Goal: Information Seeking & Learning: Learn about a topic

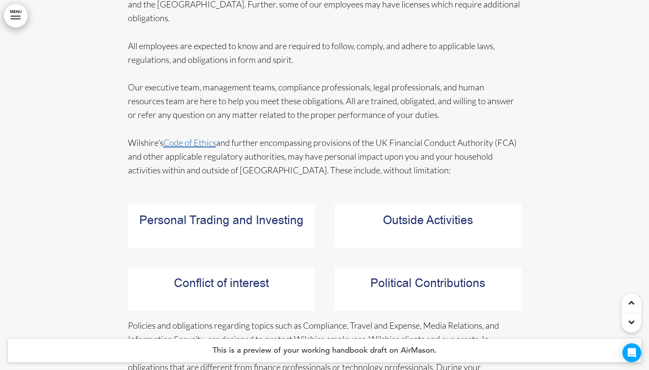
scroll to position [3387, 0]
click at [199, 137] on link "Code of Ethics" at bounding box center [189, 142] width 53 height 11
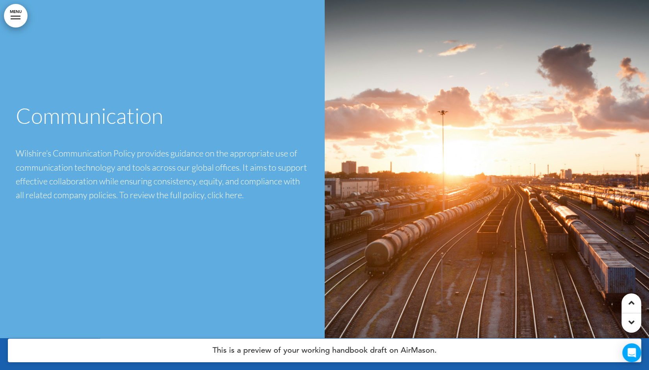
scroll to position [3714, 0]
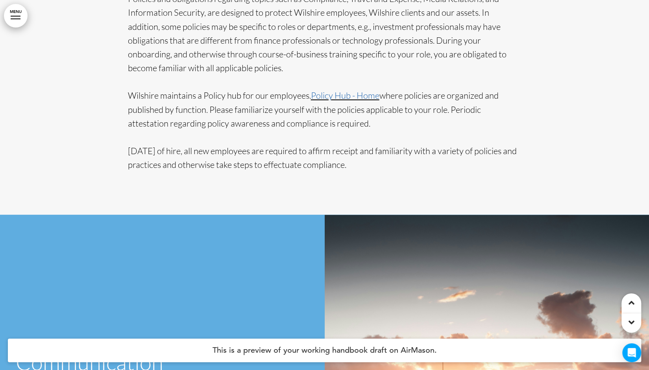
click at [348, 90] on link "Policy Hub - Home" at bounding box center [345, 95] width 68 height 11
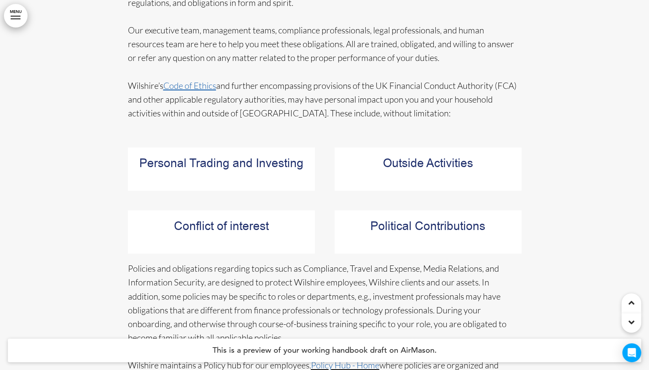
click at [17, 21] on link "MENU" at bounding box center [16, 16] width 24 height 24
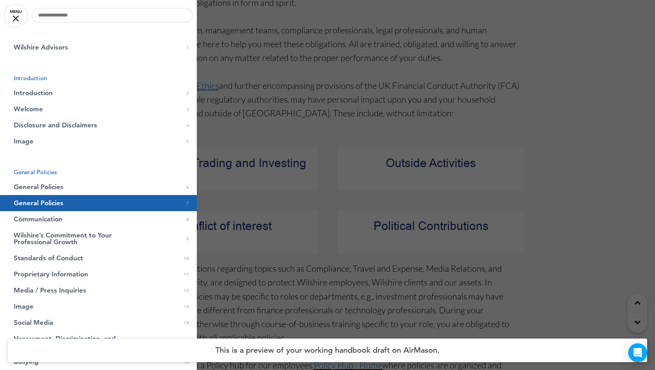
drag, startPoint x: 335, startPoint y: 54, endPoint x: 260, endPoint y: 71, distance: 77.2
click at [260, 71] on div at bounding box center [327, 185] width 655 height 370
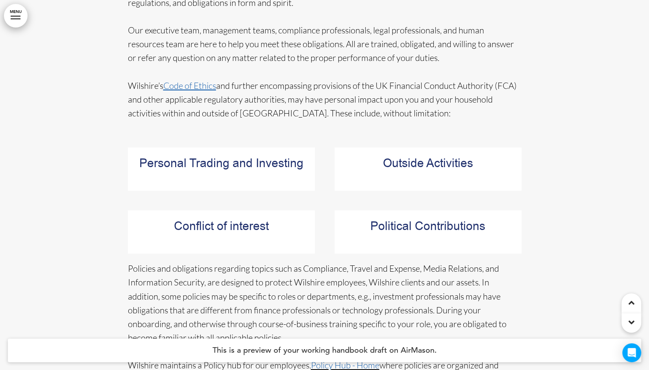
click at [203, 80] on link "Code of Ethics" at bounding box center [189, 85] width 53 height 11
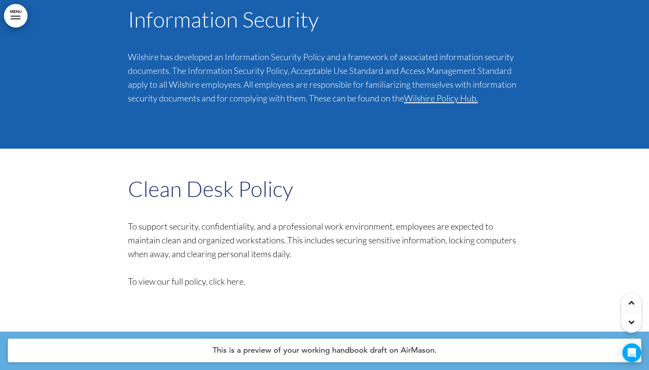
scroll to position [12099, 0]
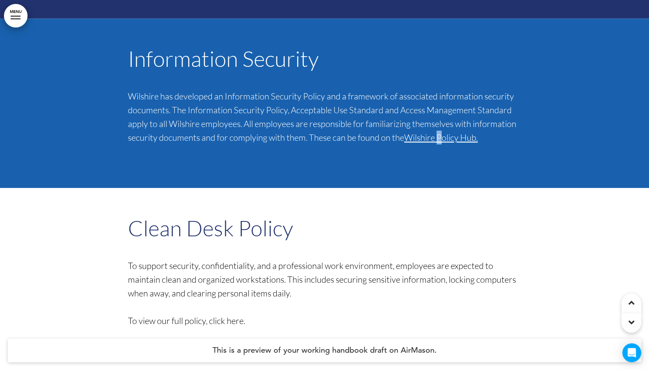
drag, startPoint x: 441, startPoint y: 90, endPoint x: 438, endPoint y: 84, distance: 7.6
click at [438, 89] on p "Wilshire has developed an Information Security Policy and a framework of associ…" at bounding box center [324, 116] width 393 height 55
click at [438, 132] on link "Wilshire Policy Hub." at bounding box center [441, 137] width 74 height 11
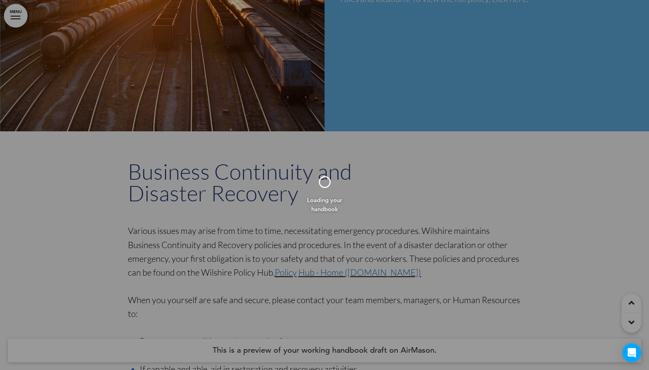
scroll to position [12890, 0]
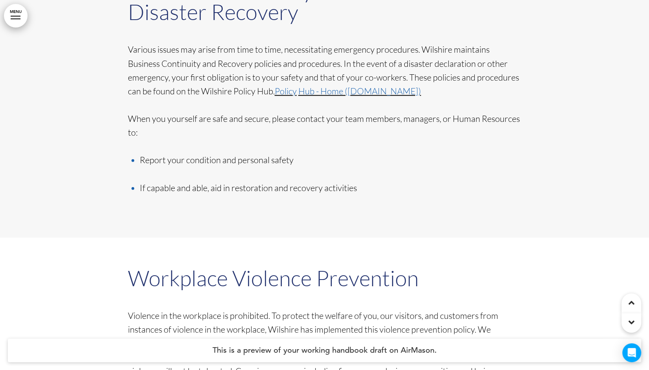
click at [307, 86] on link "Hub - Home ([DOMAIN_NAME])" at bounding box center [359, 91] width 123 height 11
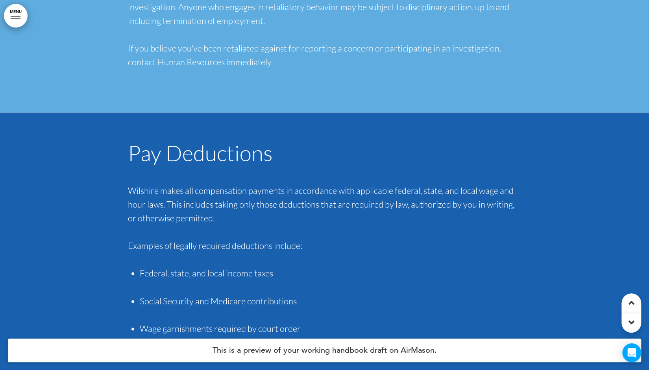
scroll to position [32207, 0]
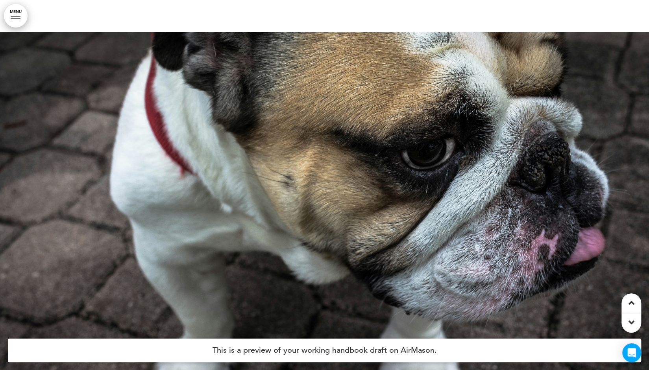
scroll to position [18198, 0]
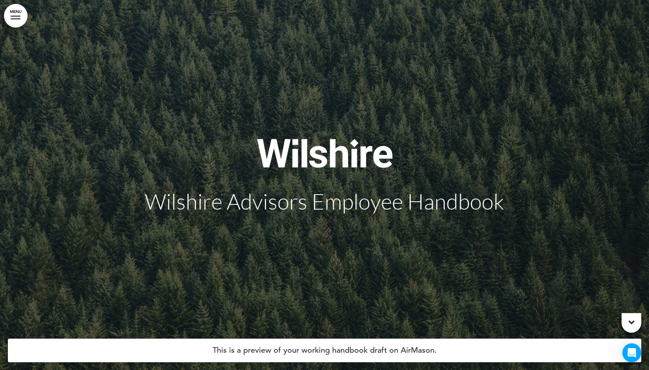
scroll to position [141, 0]
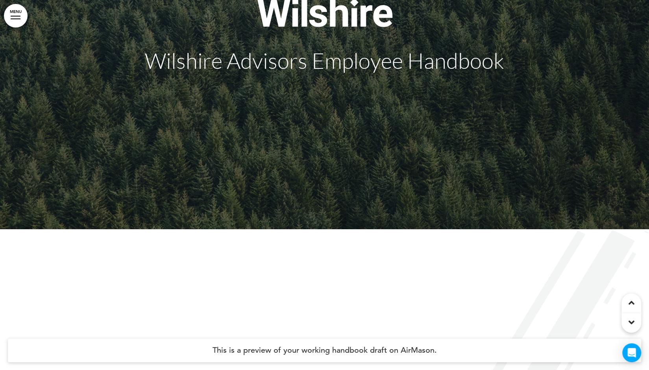
click at [316, 205] on div at bounding box center [324, 44] width 649 height 370
